Goal: Find contact information: Find contact information

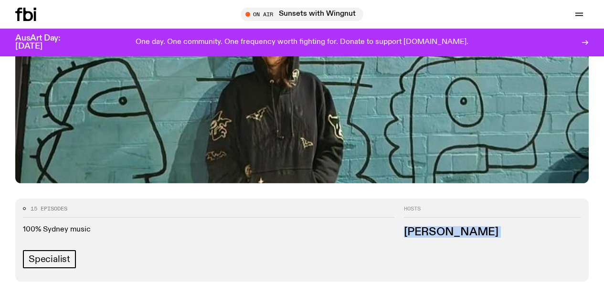
scroll to position [305, 0]
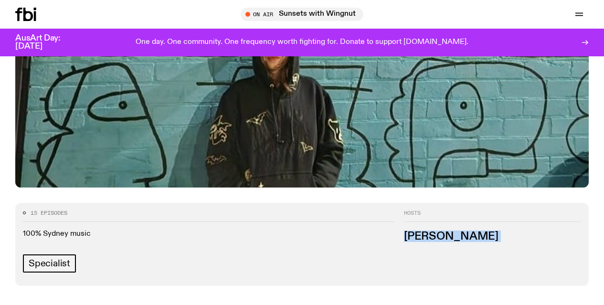
drag, startPoint x: 385, startPoint y: 180, endPoint x: 258, endPoint y: 228, distance: 136.4
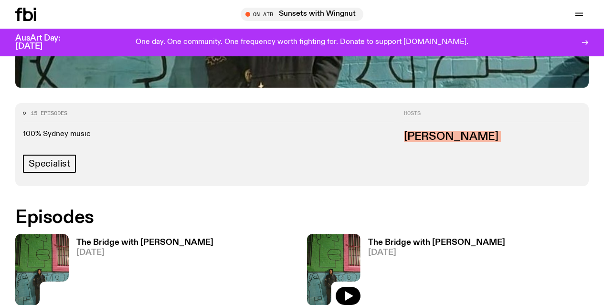
scroll to position [449, 0]
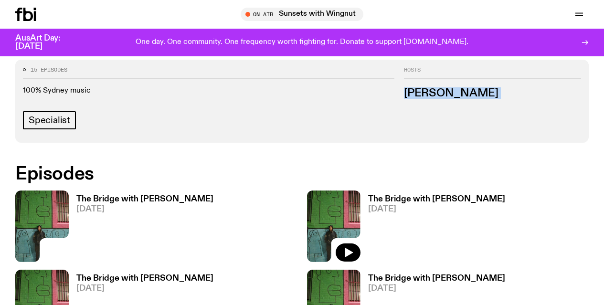
click at [183, 195] on h3 "The Bridge with [PERSON_NAME]" at bounding box center [144, 199] width 137 height 8
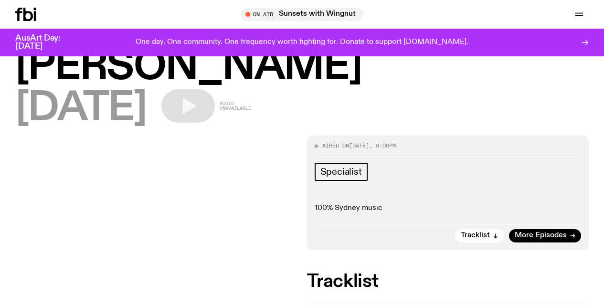
scroll to position [42, 0]
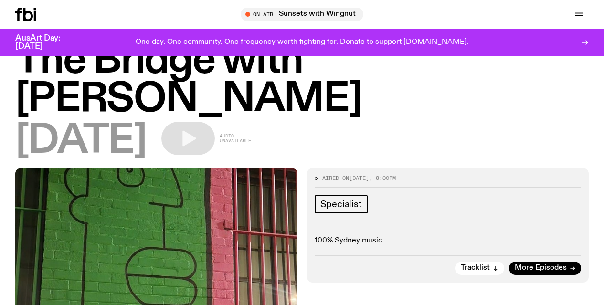
click at [495, 271] on icon "button" at bounding box center [496, 269] width 6 height 6
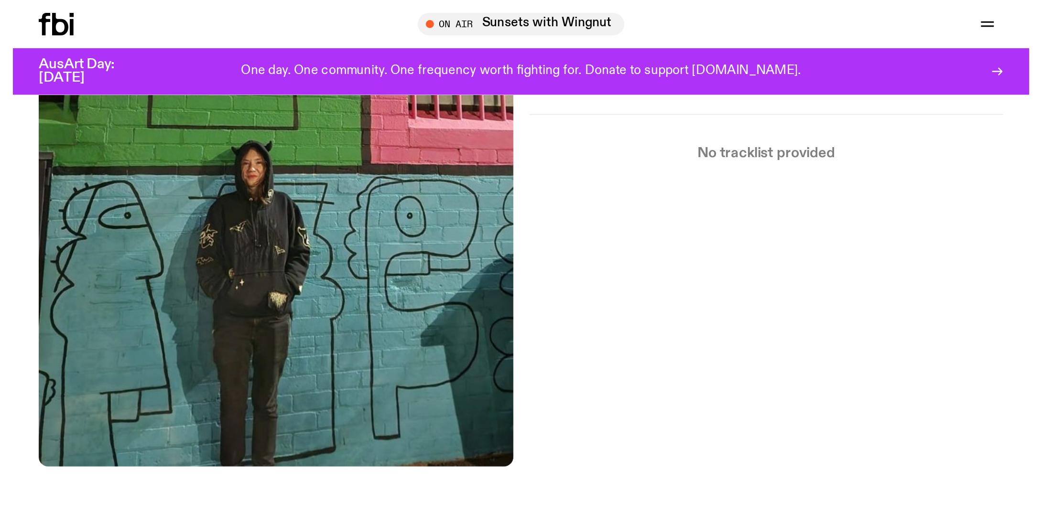
scroll to position [0, 0]
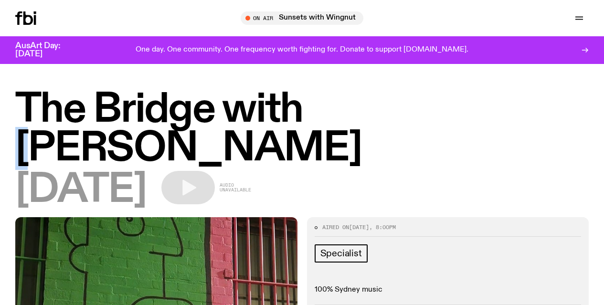
drag, startPoint x: 358, startPoint y: 111, endPoint x: 346, endPoint y: 113, distance: 12.0
click at [352, 112] on h1 "The Bridge with [PERSON_NAME]" at bounding box center [302, 129] width 574 height 77
click at [347, 112] on h1 "The Bridge with [PERSON_NAME]" at bounding box center [302, 129] width 574 height 77
click at [354, 103] on h1 "The Bridge with [PERSON_NAME]" at bounding box center [302, 129] width 574 height 77
click at [396, 149] on h1 "The Bridge with [PERSON_NAME]" at bounding box center [302, 129] width 574 height 77
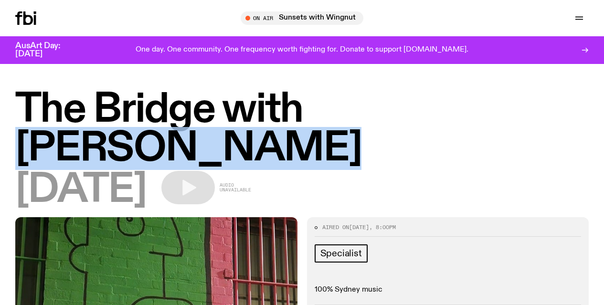
drag, startPoint x: 354, startPoint y: 109, endPoint x: 398, endPoint y: 151, distance: 60.8
click at [398, 151] on h1 "The Bridge with Amelia Sparke" at bounding box center [302, 129] width 574 height 77
copy h1 "Amelia Sparke"
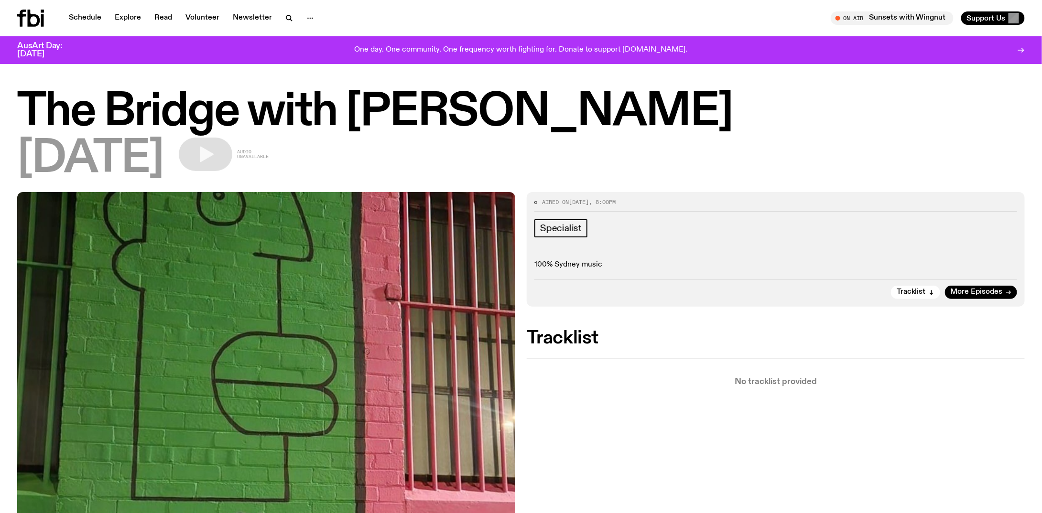
click at [604, 177] on div "06.10.25 Audio unavailable" at bounding box center [520, 159] width 1007 height 43
click at [88, 20] on link "Schedule" at bounding box center [85, 17] width 44 height 13
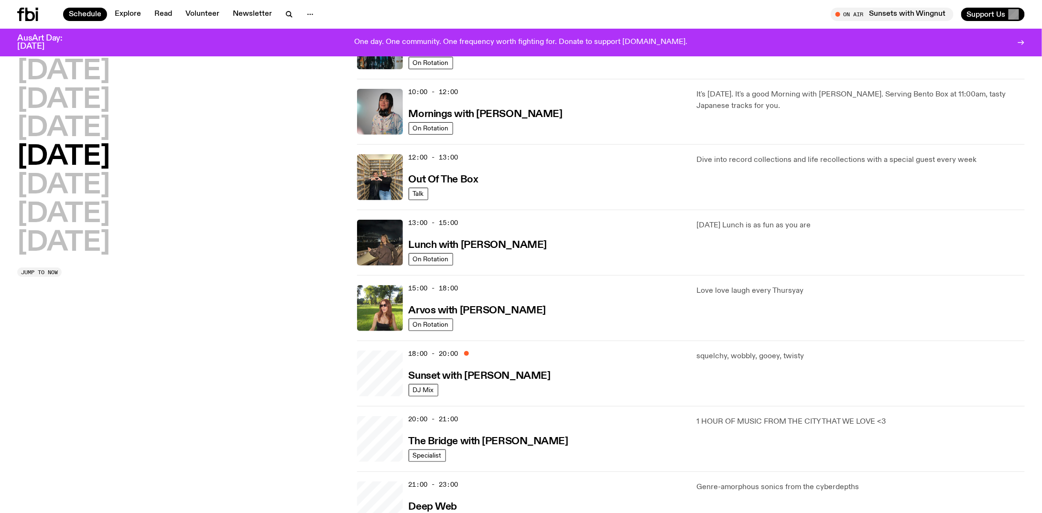
scroll to position [137, 0]
click at [75, 180] on h2 "Friday" at bounding box center [63, 184] width 93 height 27
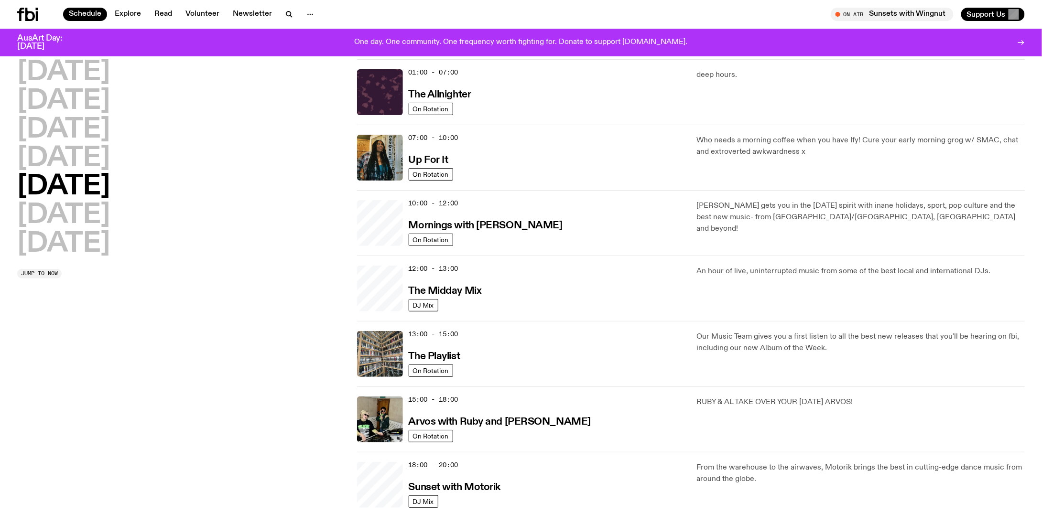
scroll to position [0, 0]
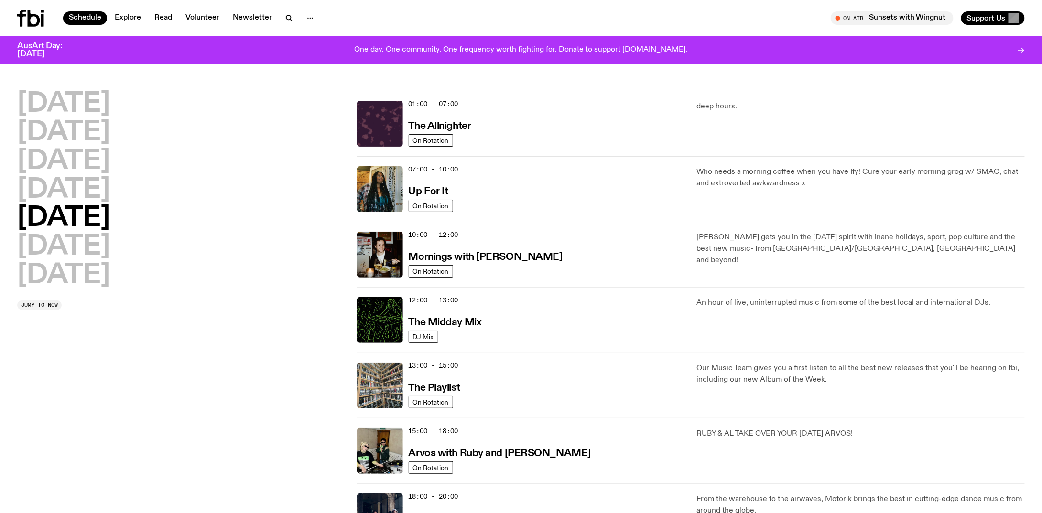
click at [109, 163] on h2 "Wednesday" at bounding box center [63, 161] width 93 height 27
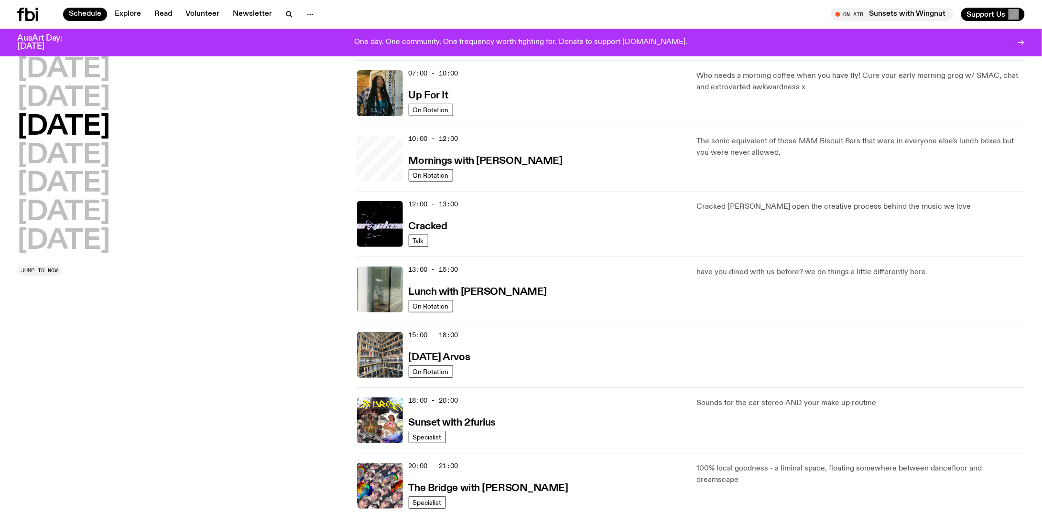
scroll to position [27, 0]
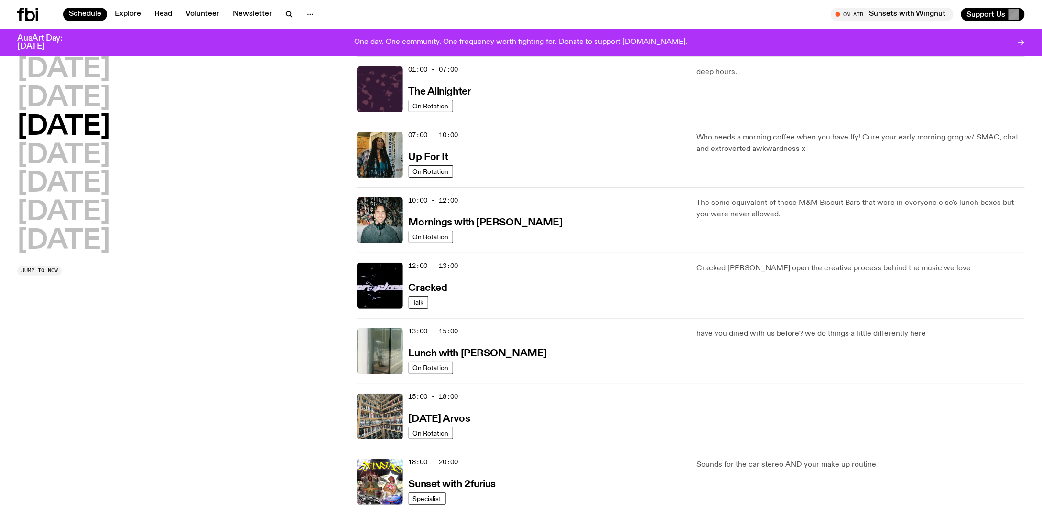
click at [100, 100] on h2 "Tuesday" at bounding box center [63, 98] width 93 height 27
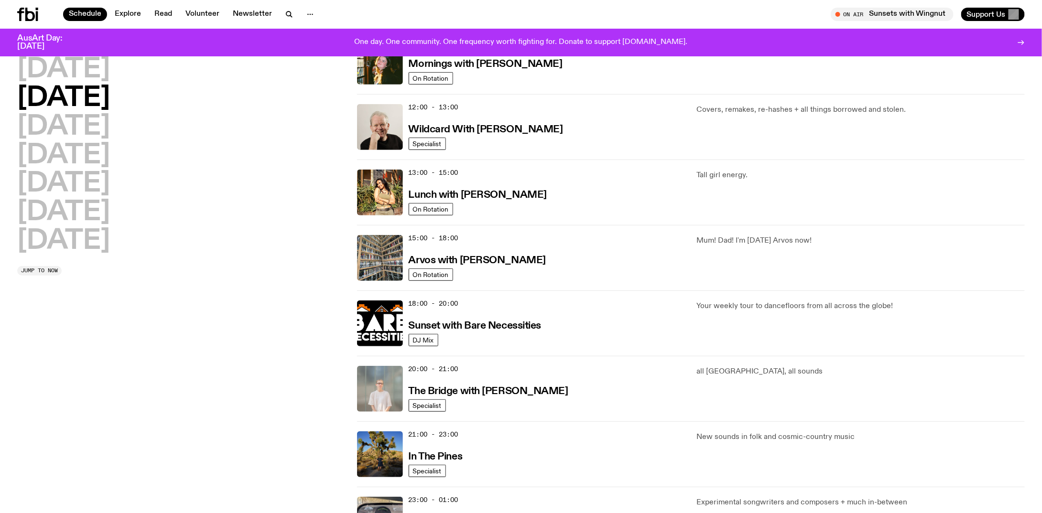
scroll to position [218, 0]
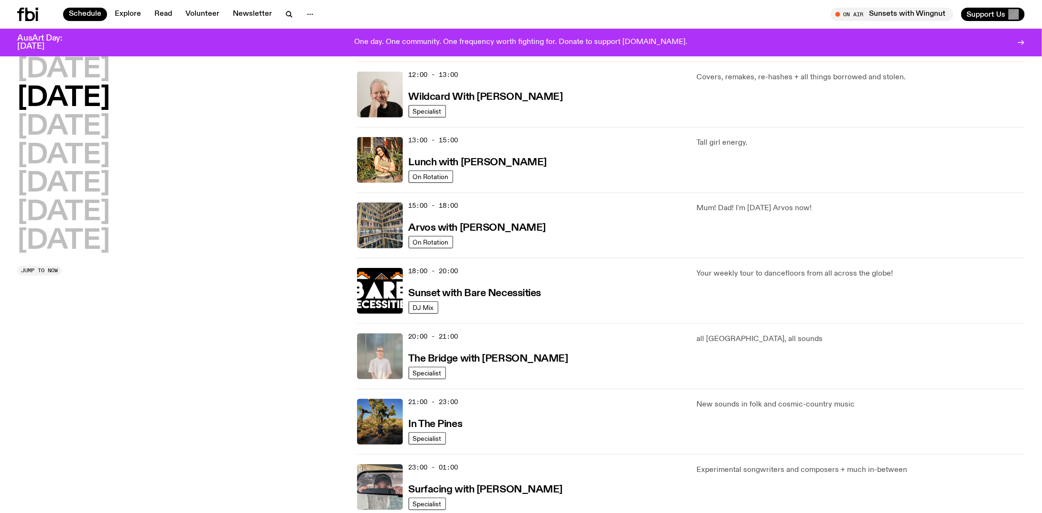
drag, startPoint x: 483, startPoint y: 357, endPoint x: 84, endPoint y: 73, distance: 489.9
click at [84, 73] on h2 "Monday" at bounding box center [63, 69] width 93 height 27
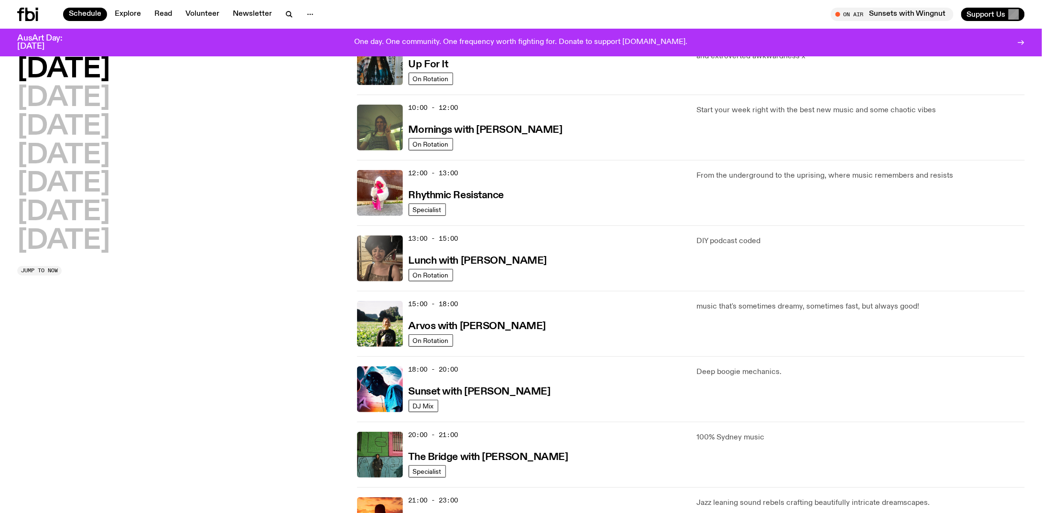
scroll to position [122, 0]
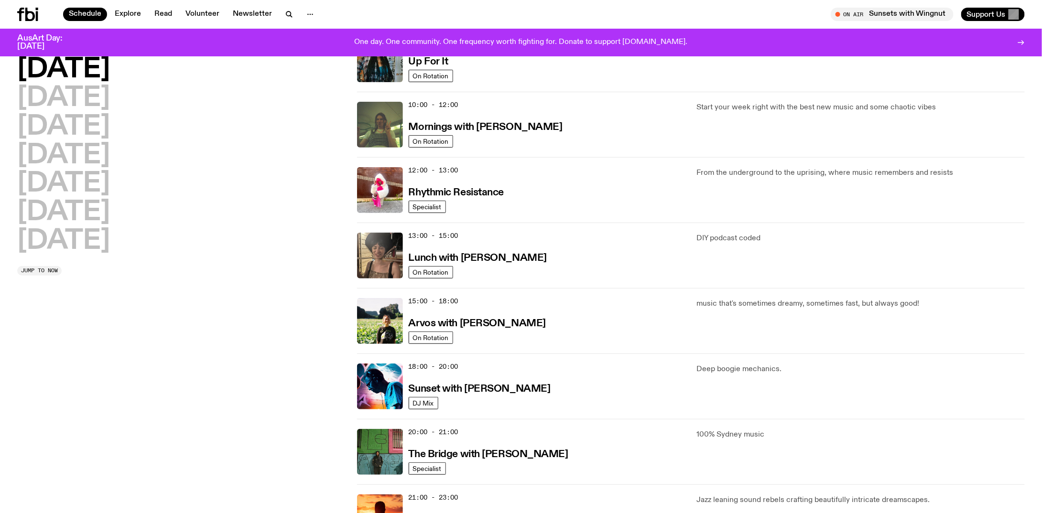
click at [526, 305] on h3 "The Bridge with [PERSON_NAME]" at bounding box center [489, 455] width 160 height 10
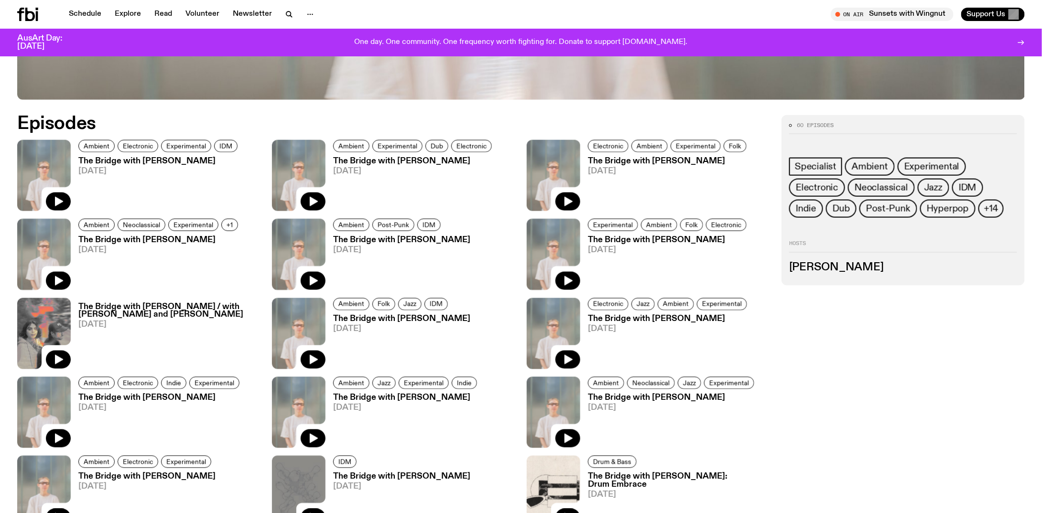
scroll to position [568, 0]
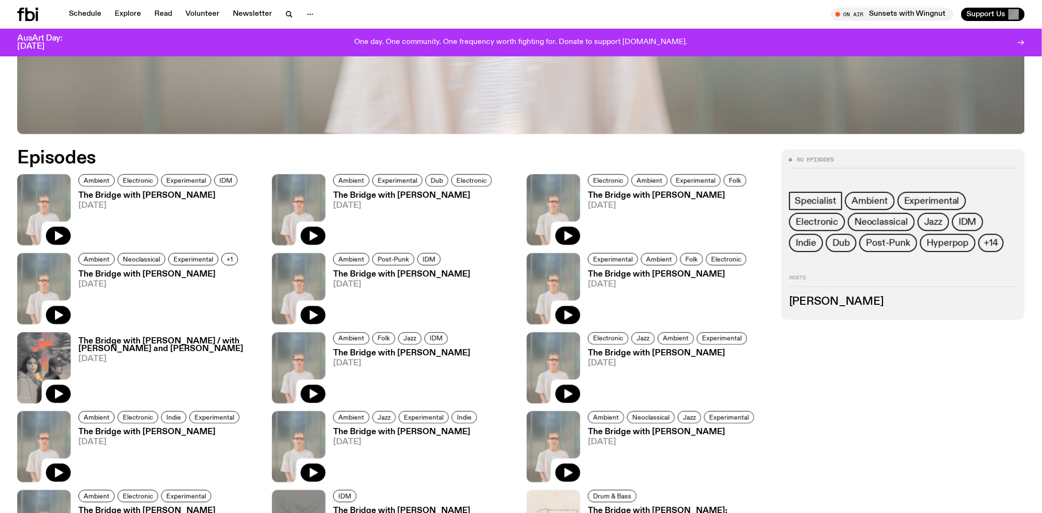
click at [604, 298] on h3 "Mara Schwerdtfeger" at bounding box center [903, 302] width 228 height 11
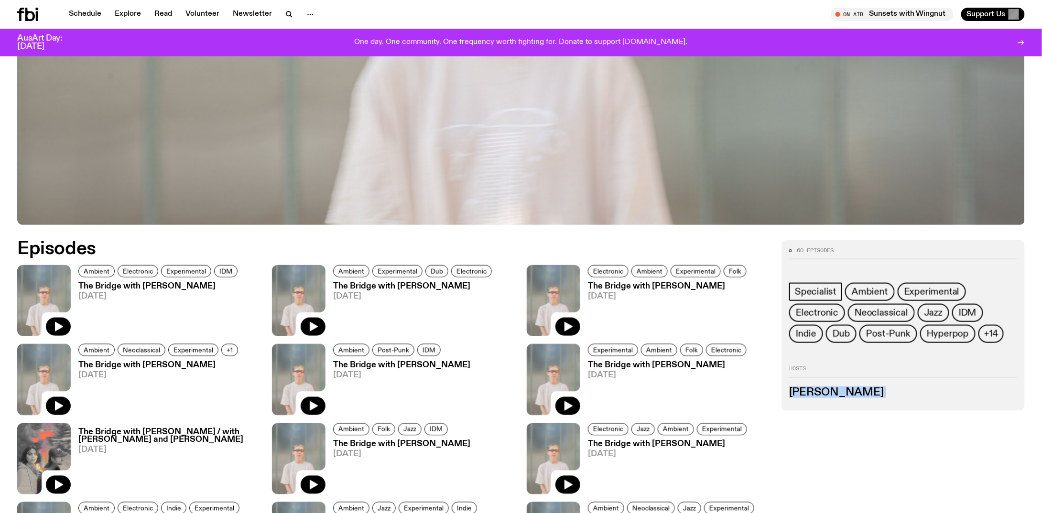
scroll to position [425, 0]
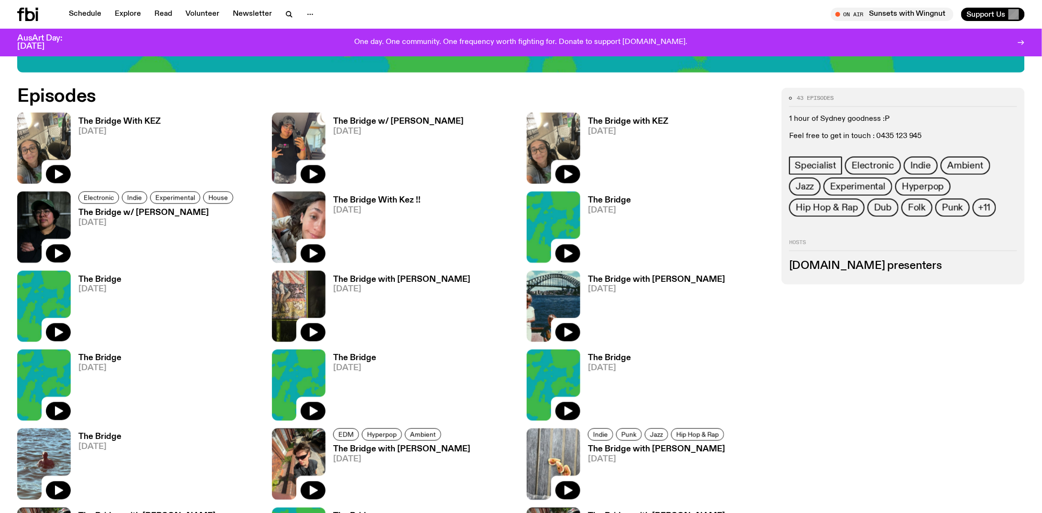
scroll to position [662, 0]
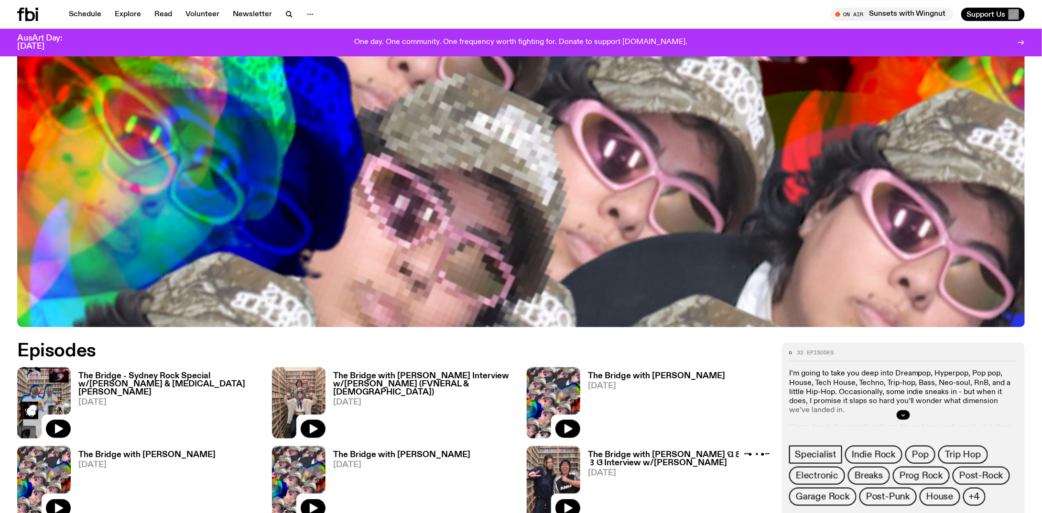
scroll to position [471, 0]
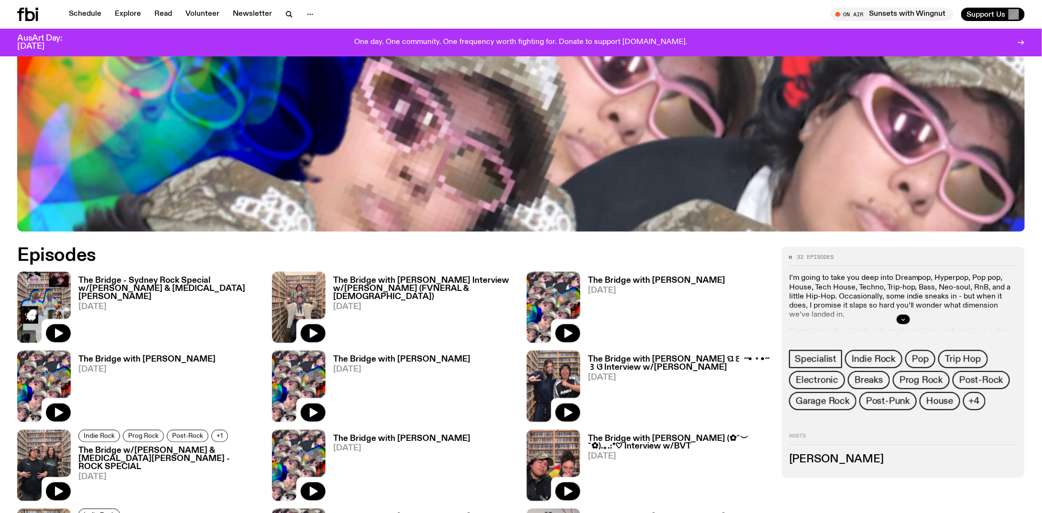
click at [906, 316] on button "button" at bounding box center [902, 320] width 13 height 10
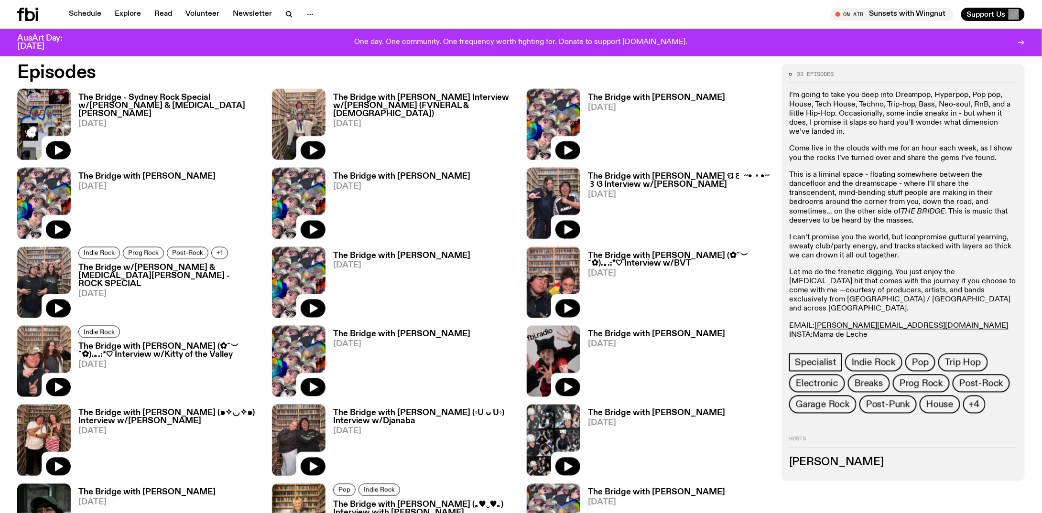
scroll to position [662, 0]
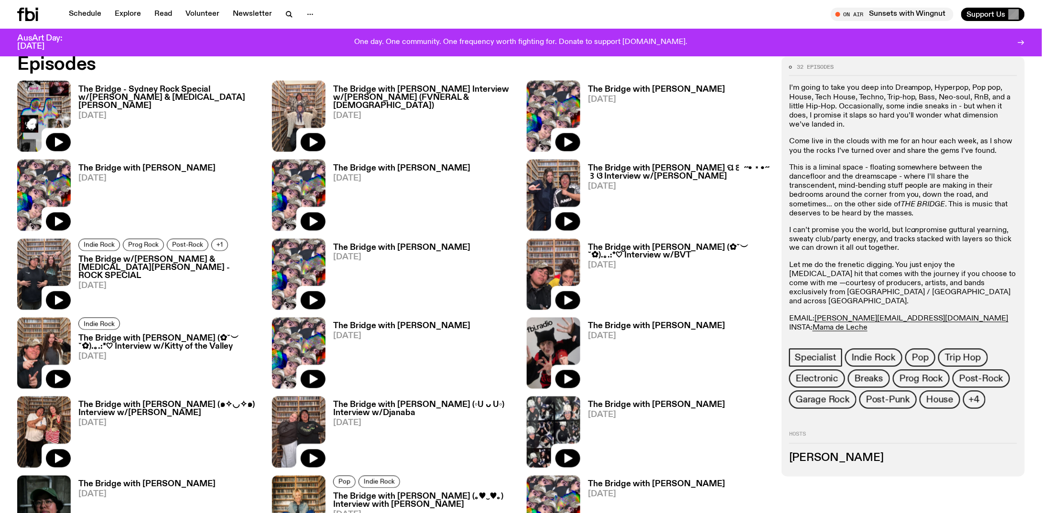
click at [918, 314] on p "EMAIL: diana.k@fbiradio.com INSTA: Mama de Leche Text in: 0435 123 945" at bounding box center [903, 328] width 228 height 28
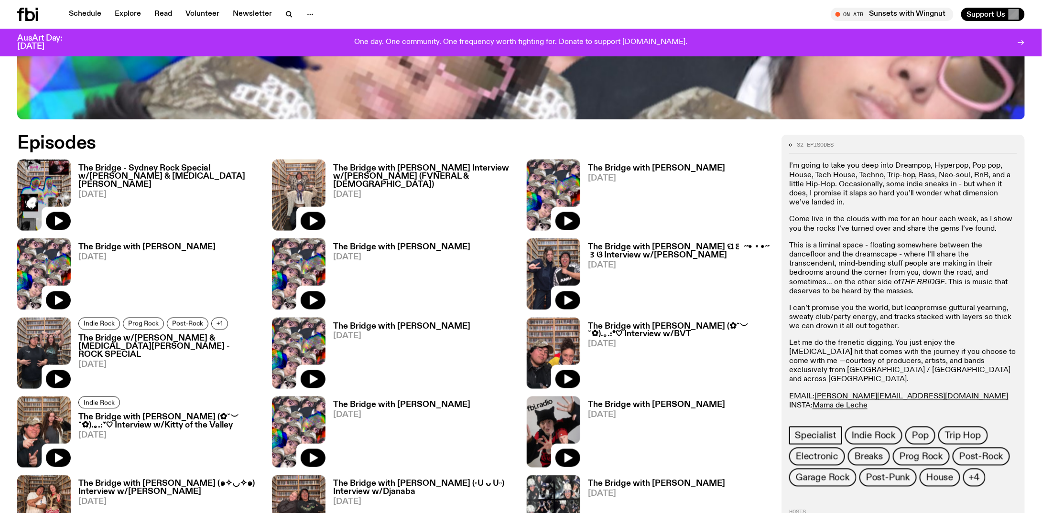
scroll to position [614, 0]
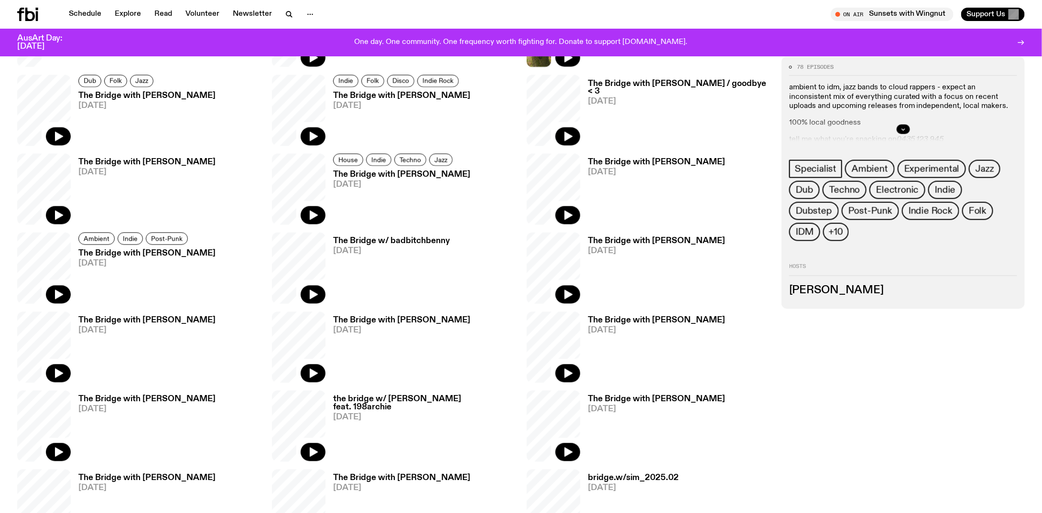
scroll to position [710, 0]
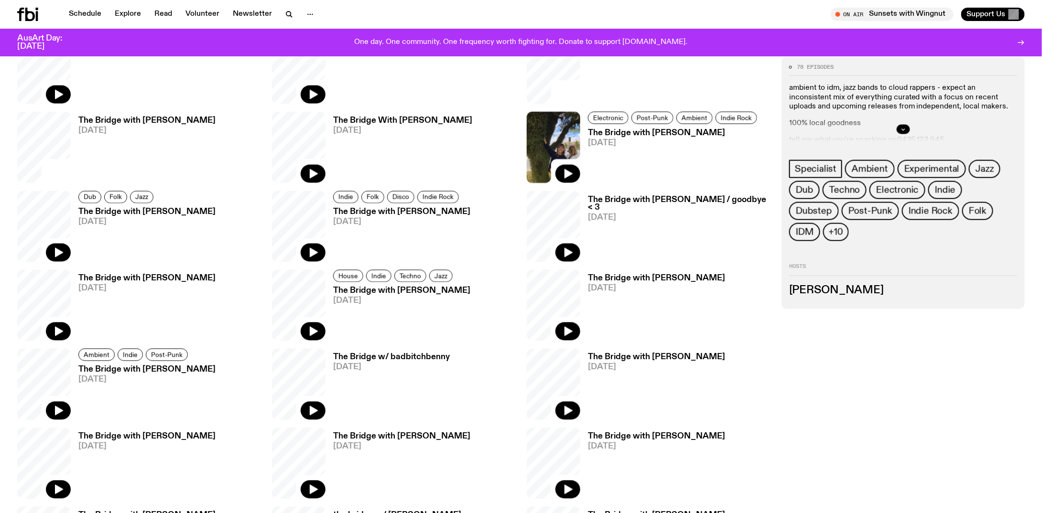
click at [909, 124] on div at bounding box center [903, 129] width 228 height 31
click at [904, 125] on button "button" at bounding box center [902, 130] width 13 height 10
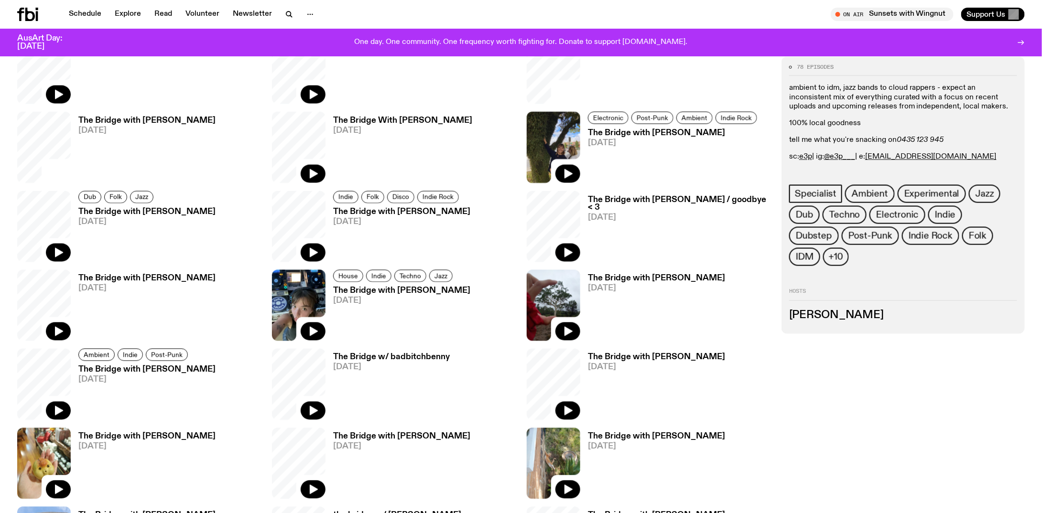
drag, startPoint x: 953, startPoint y: 160, endPoint x: 872, endPoint y: 157, distance: 80.3
click at [872, 157] on p "sc: e3p | ig: @e3p___ | e: sim.c@fbiradio.com" at bounding box center [903, 156] width 228 height 9
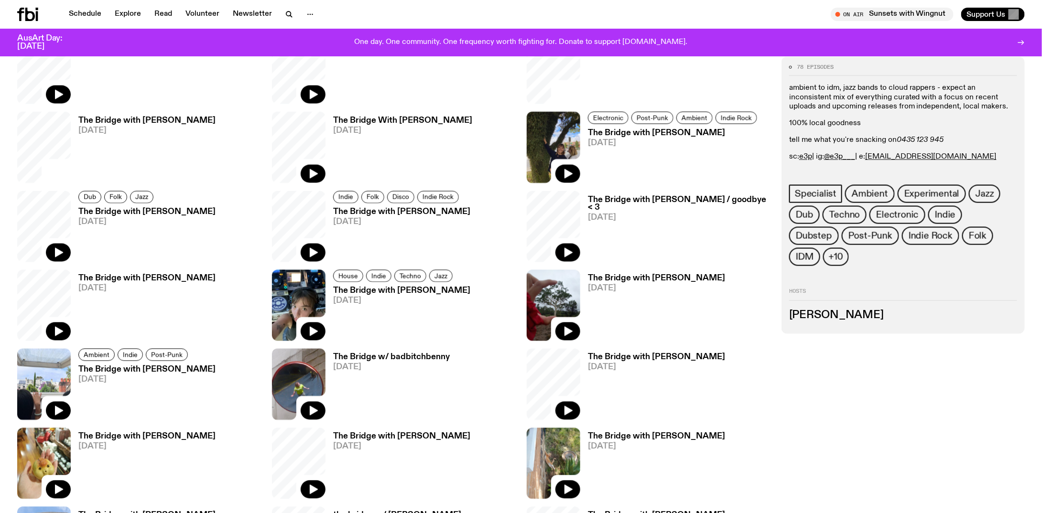
copy p "sim.c@fbiradio.com"
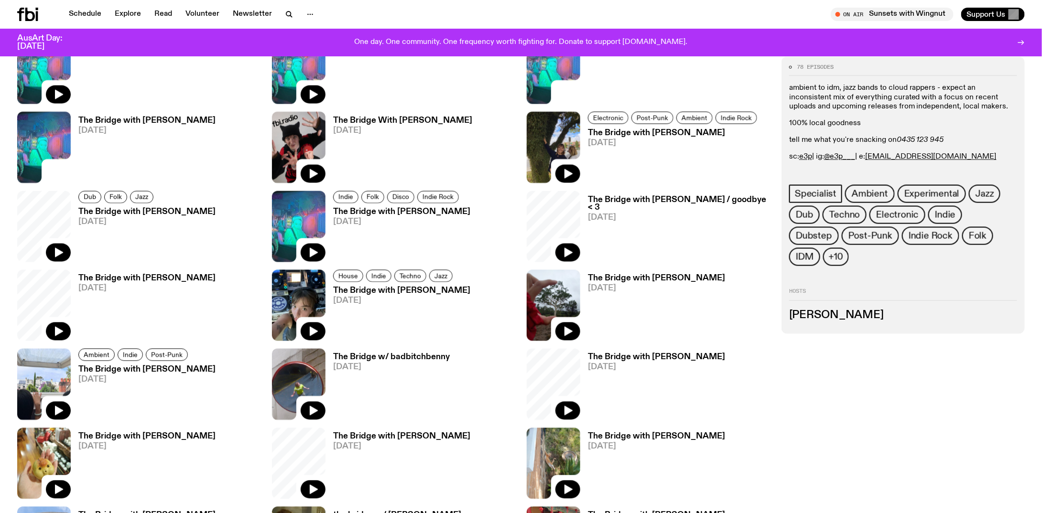
click at [841, 156] on link "@e3p___" at bounding box center [839, 157] width 31 height 8
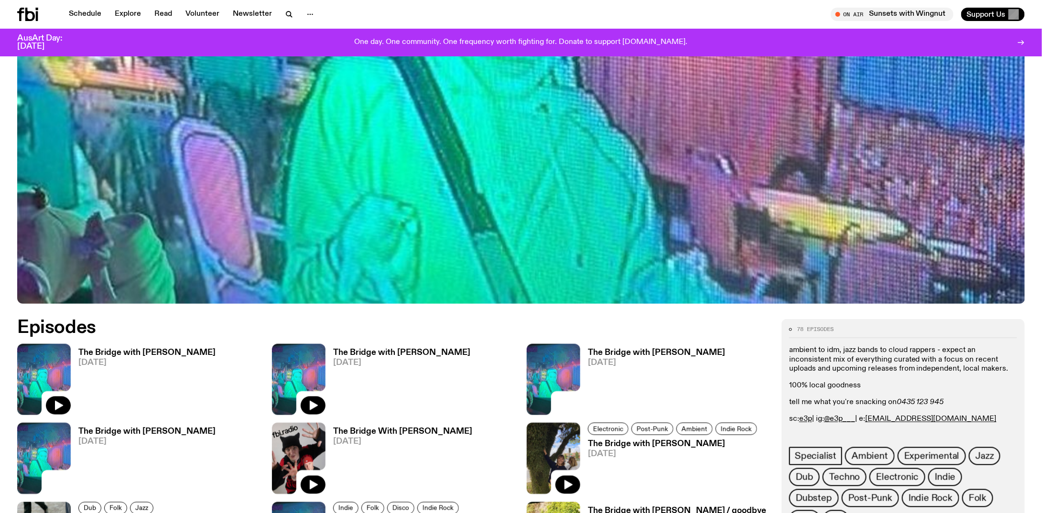
scroll to position [0, 0]
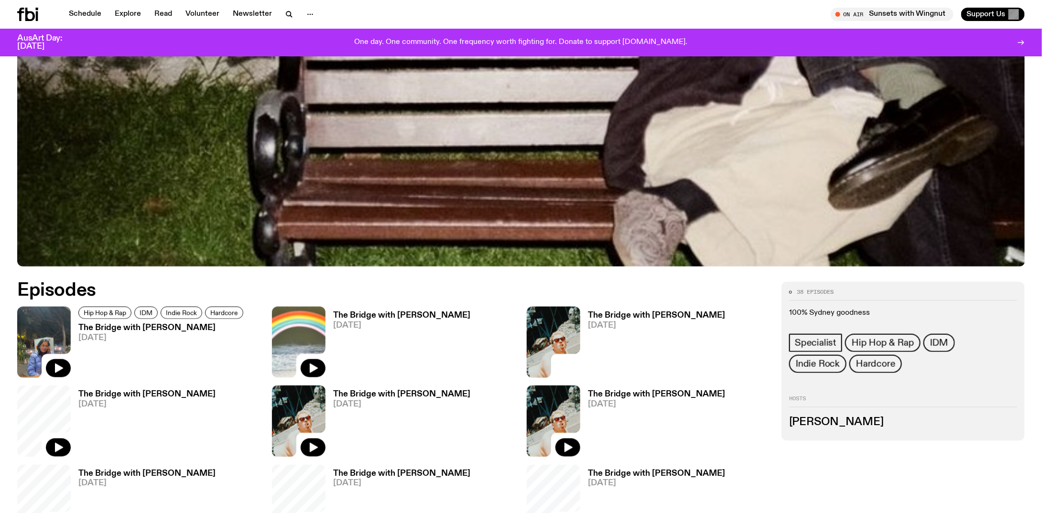
scroll to position [471, 0]
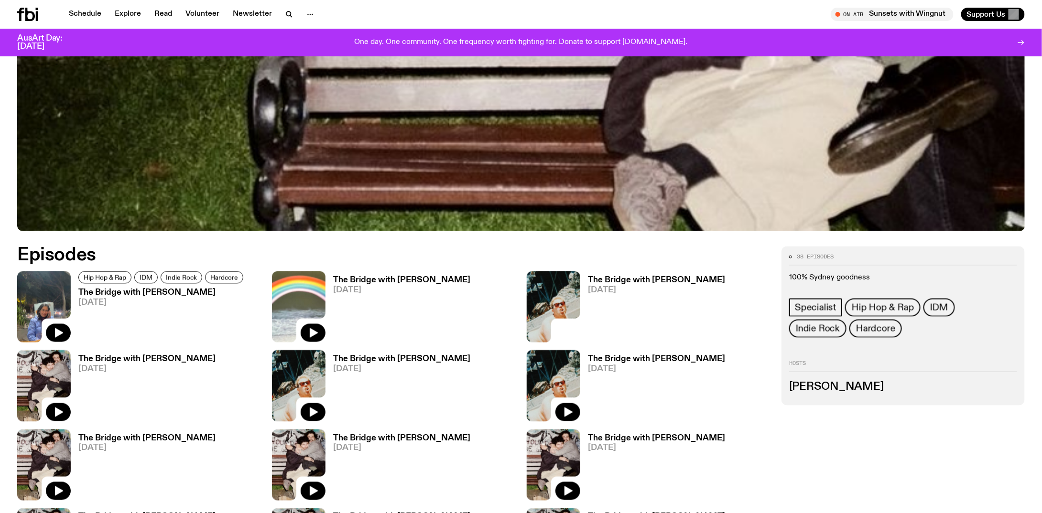
click at [587, 249] on h2 "Episodes" at bounding box center [351, 255] width 668 height 17
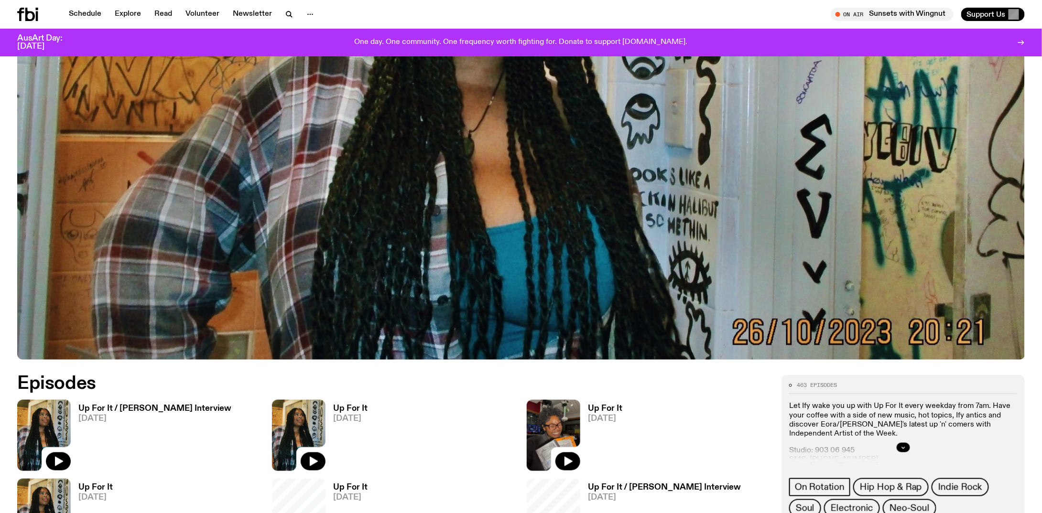
scroll to position [477, 0]
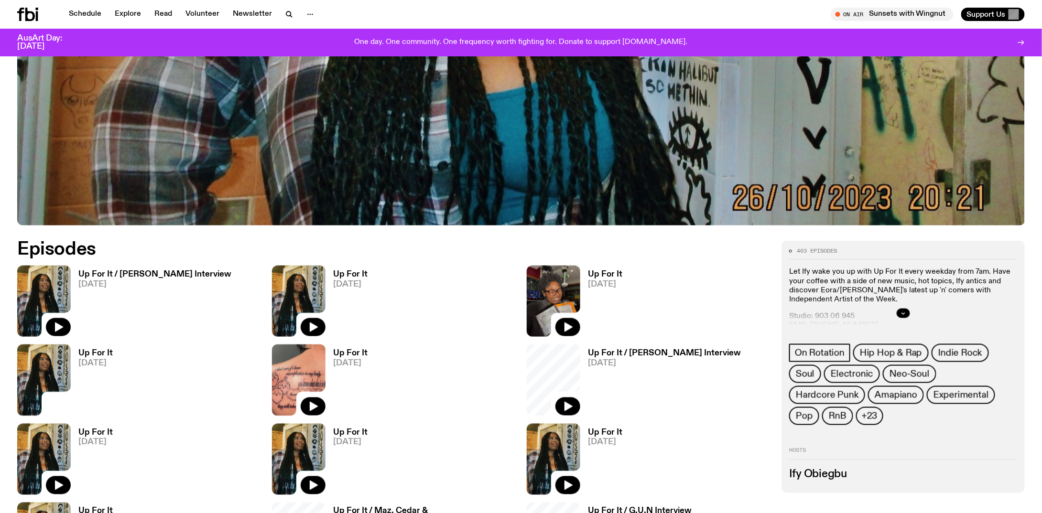
click at [899, 313] on button "button" at bounding box center [902, 314] width 13 height 10
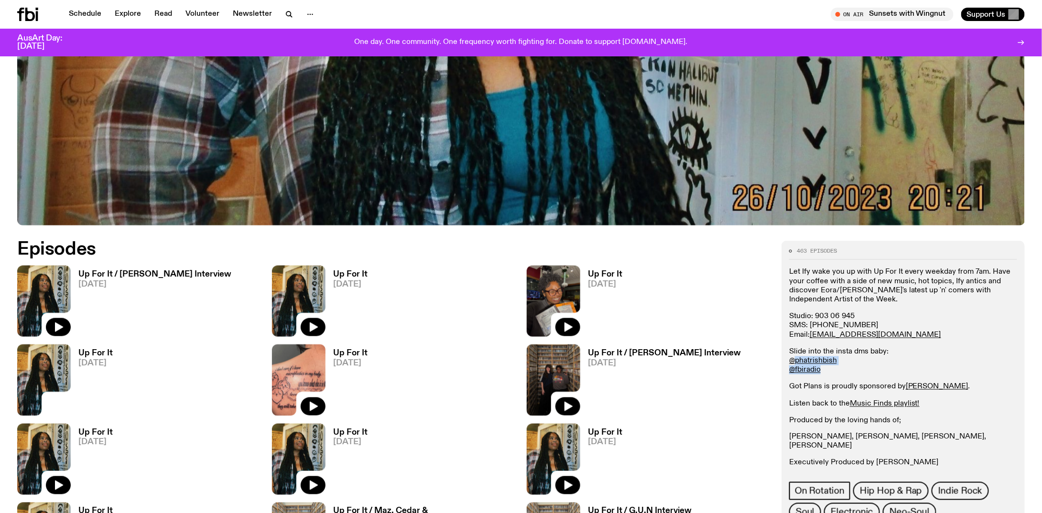
drag, startPoint x: 829, startPoint y: 371, endPoint x: 793, endPoint y: 365, distance: 36.9
click at [793, 365] on p "Slide into the insta dms baby: @phatrishbish @fbiradio" at bounding box center [903, 361] width 228 height 28
click at [864, 357] on p "Slide into the insta dms baby: @phatrishbish @fbiradio" at bounding box center [903, 361] width 228 height 28
click at [860, 358] on p "Slide into the insta dms baby: @phatrishbish @fbiradio" at bounding box center [903, 361] width 228 height 28
click at [840, 364] on p "Slide into the insta dms baby: @phatrishbish @fbiradio" at bounding box center [903, 361] width 228 height 28
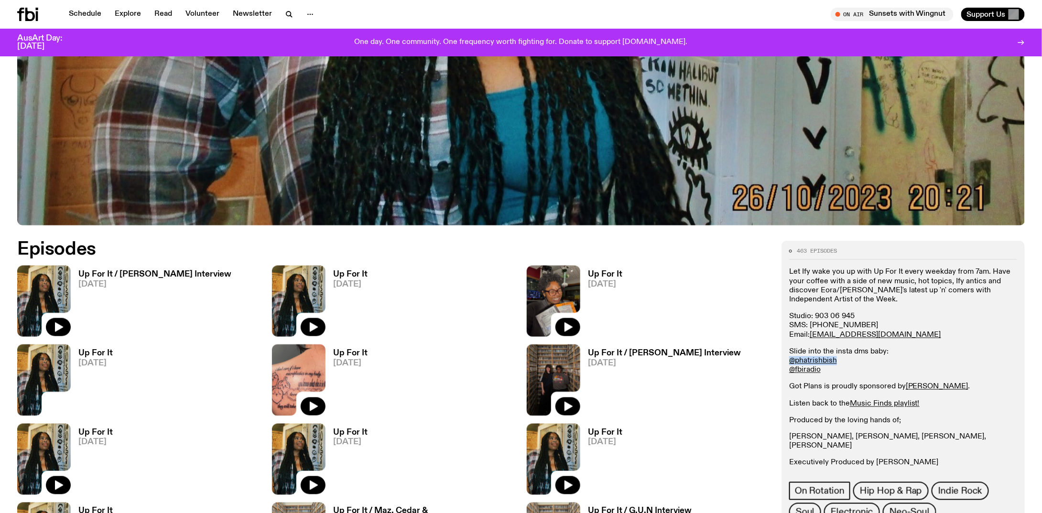
drag, startPoint x: 845, startPoint y: 359, endPoint x: 793, endPoint y: 358, distance: 51.6
click at [792, 359] on p "Slide into the insta dms baby: @phatrishbish @fbiradio" at bounding box center [903, 361] width 228 height 28
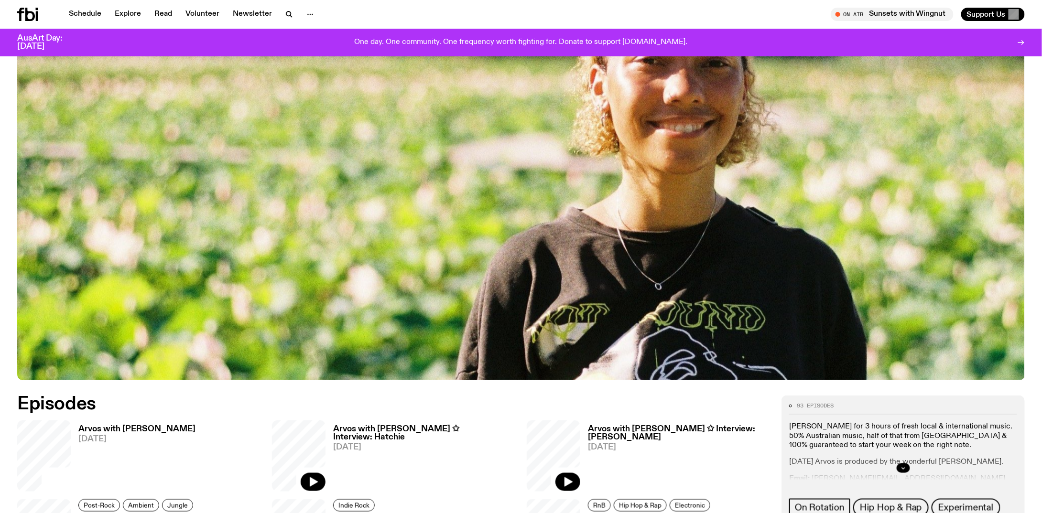
scroll to position [471, 0]
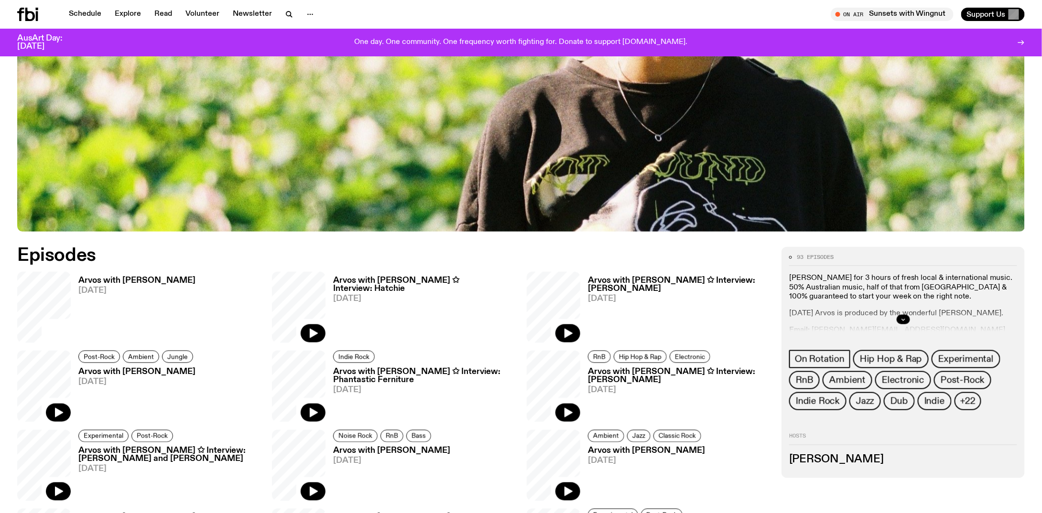
click at [904, 315] on button "button" at bounding box center [902, 320] width 13 height 10
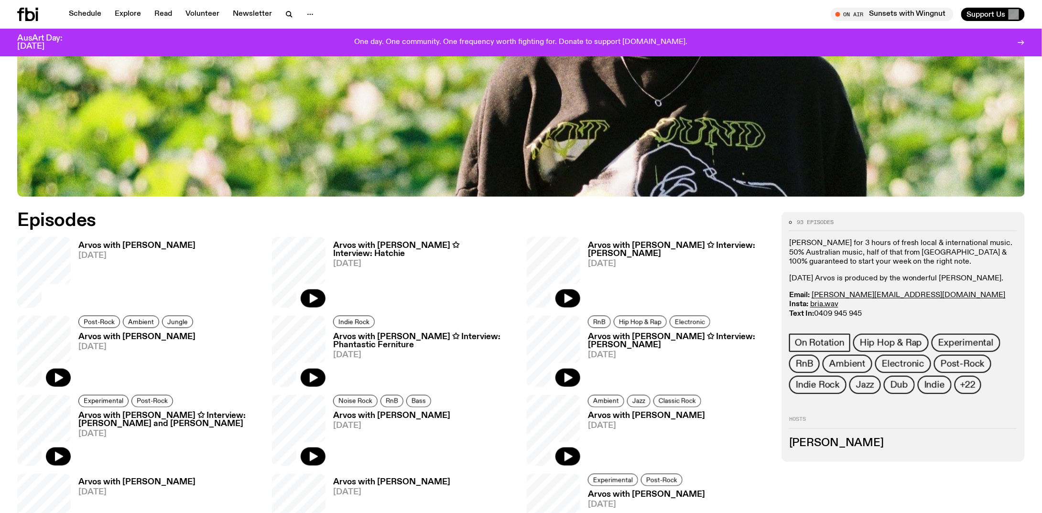
scroll to position [518, 0]
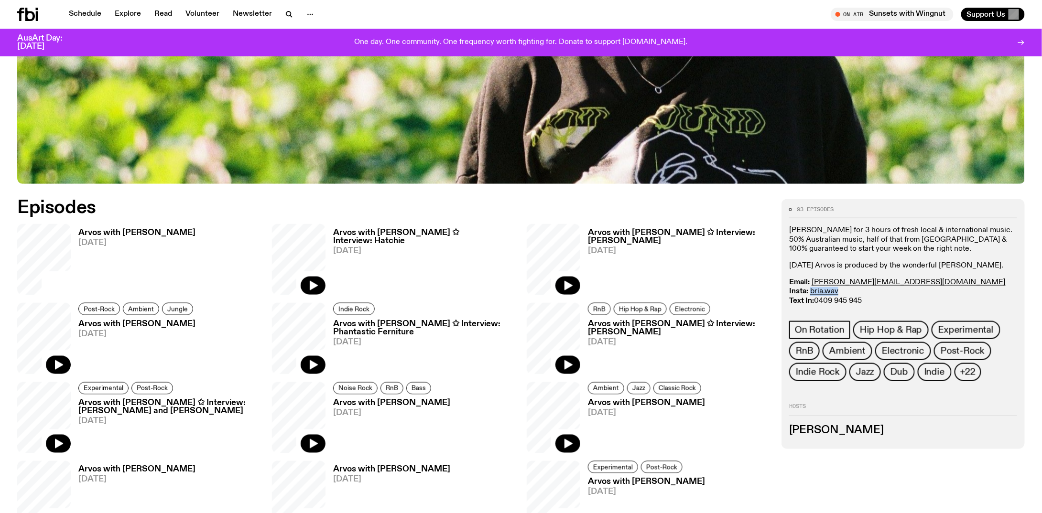
drag, startPoint x: 841, startPoint y: 290, endPoint x: 811, endPoint y: 291, distance: 30.6
click at [811, 291] on p "Email: briana.k@fbiradio.com Insta: bria.wav Text In: 0409 945 945" at bounding box center [903, 292] width 228 height 28
click at [870, 291] on p "Email: briana.k@fbiradio.com Insta: bria.wav Text In: 0409 945 945" at bounding box center [903, 292] width 228 height 28
click at [823, 291] on link "bria.wav" at bounding box center [824, 292] width 28 height 8
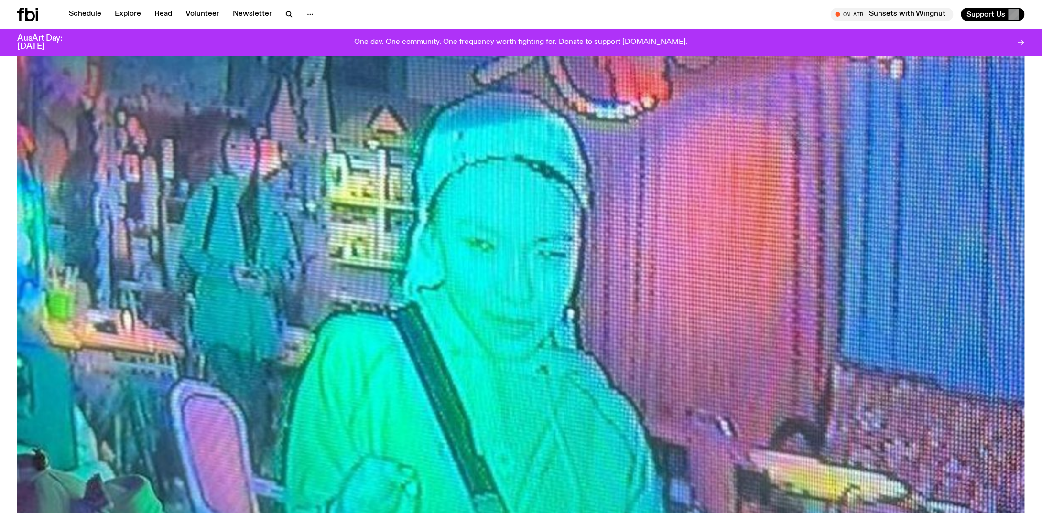
scroll to position [328, 0]
